Goal: Transaction & Acquisition: Purchase product/service

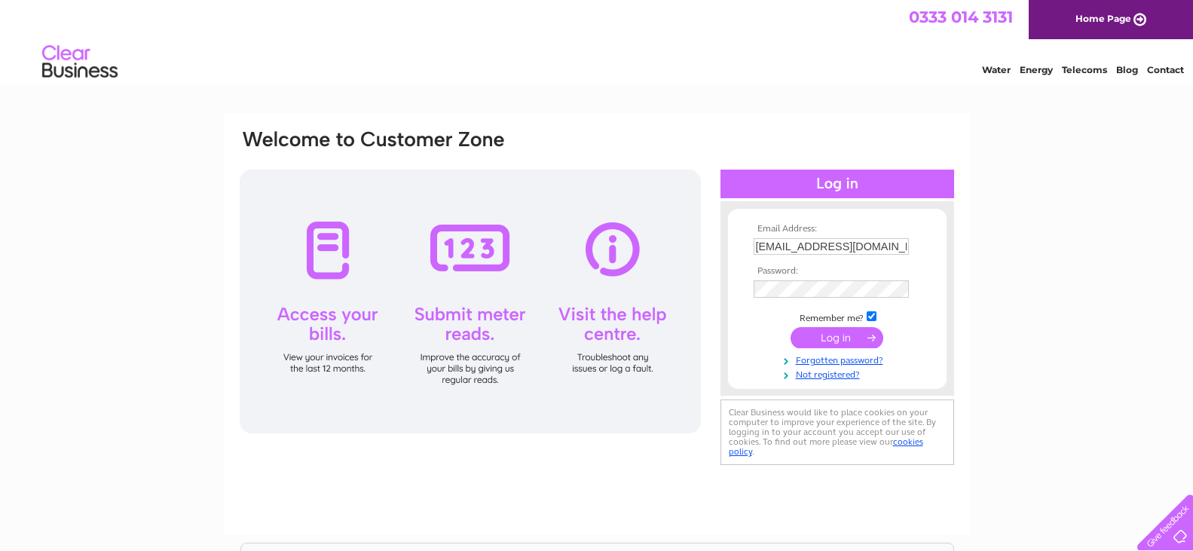
click at [823, 336] on input "submit" at bounding box center [837, 337] width 93 height 21
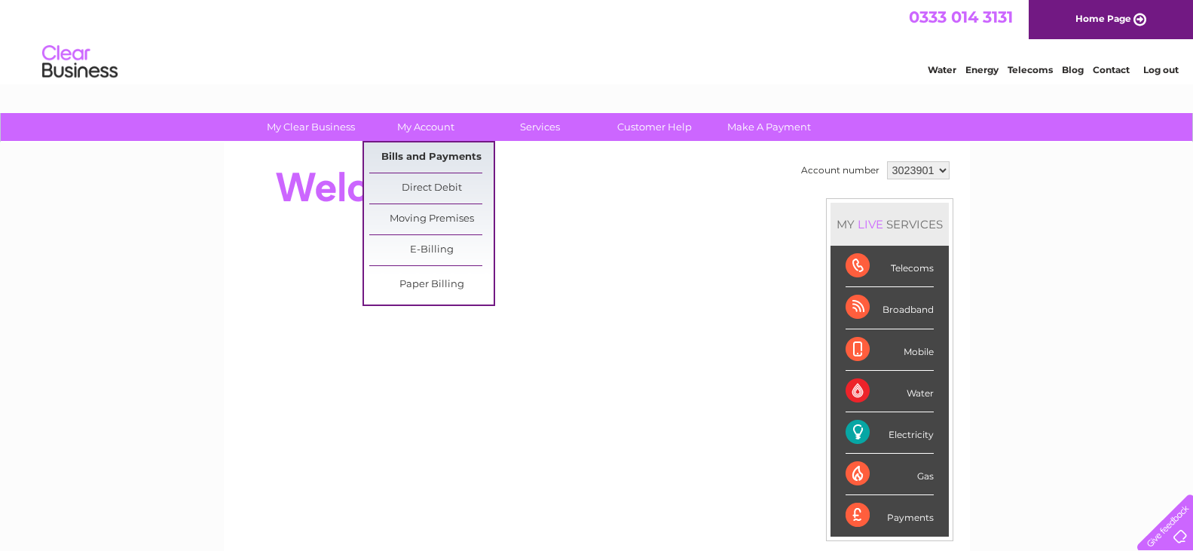
click at [436, 150] on link "Bills and Payments" at bounding box center [431, 157] width 124 height 30
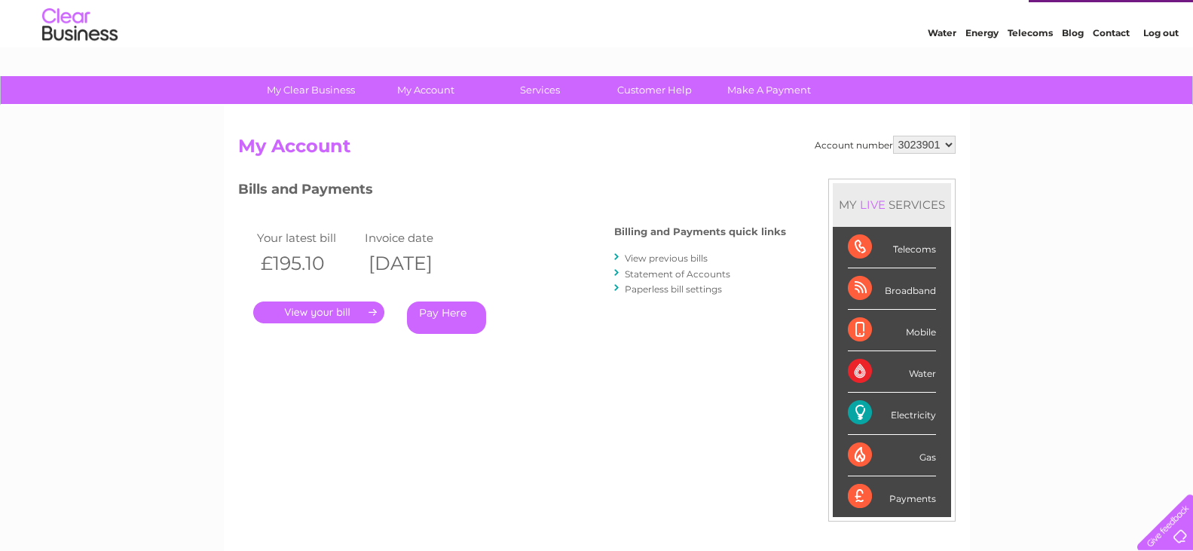
scroll to position [77, 0]
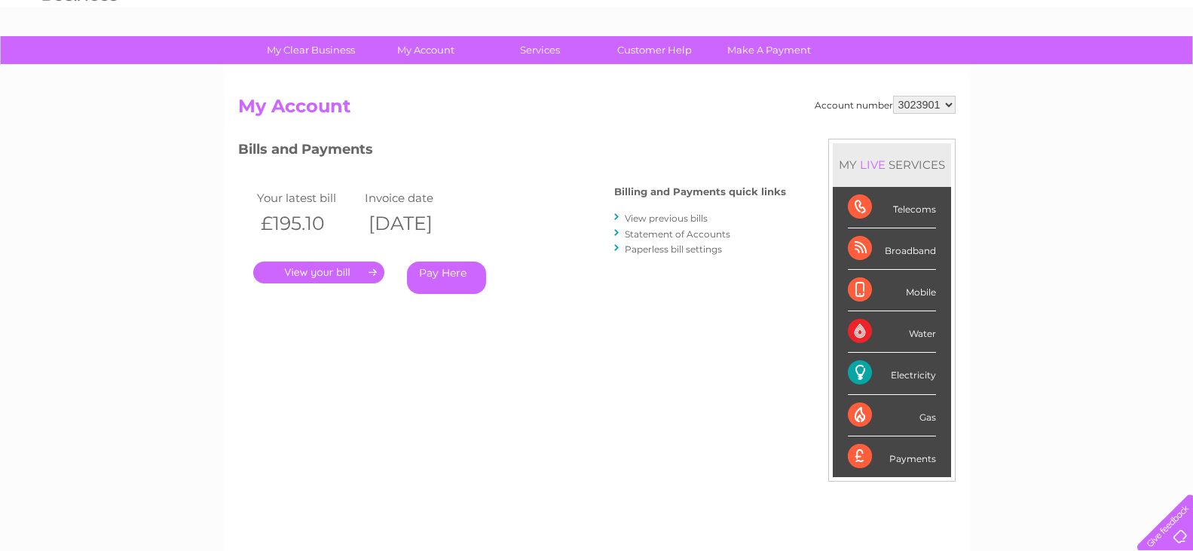
click at [432, 274] on link "Pay Here" at bounding box center [446, 278] width 79 height 32
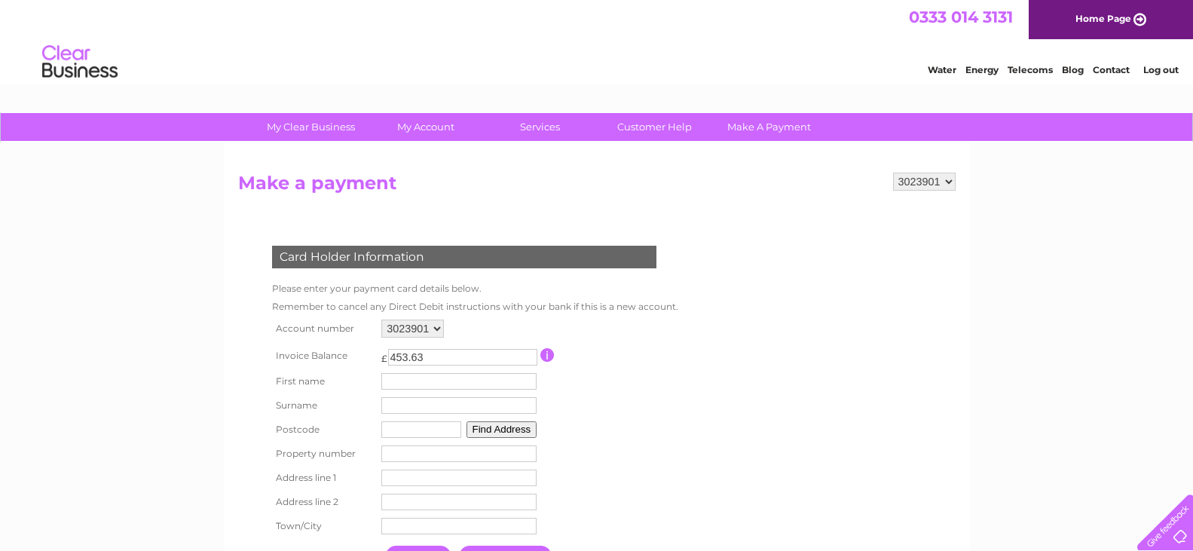
click at [1160, 71] on link "Log out" at bounding box center [1160, 69] width 35 height 11
